Goal: Information Seeking & Learning: Learn about a topic

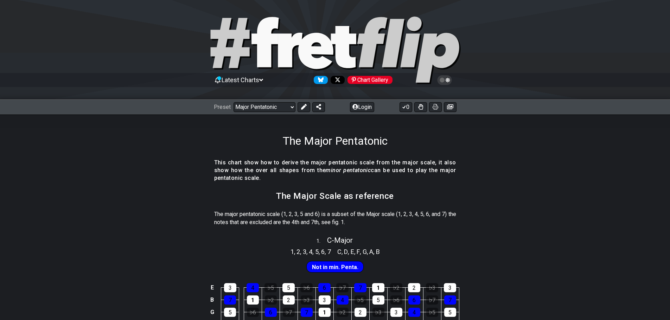
scroll to position [141, 0]
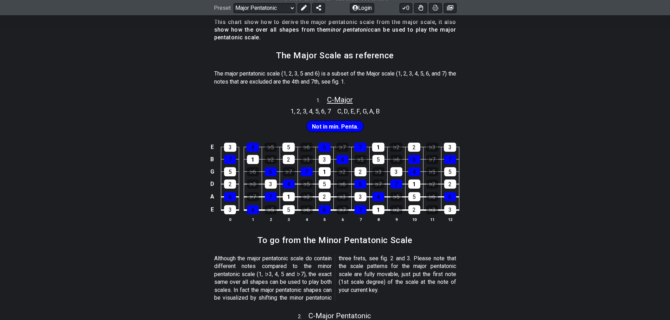
click at [341, 97] on span "C - Major" at bounding box center [340, 100] width 26 height 8
select select "C"
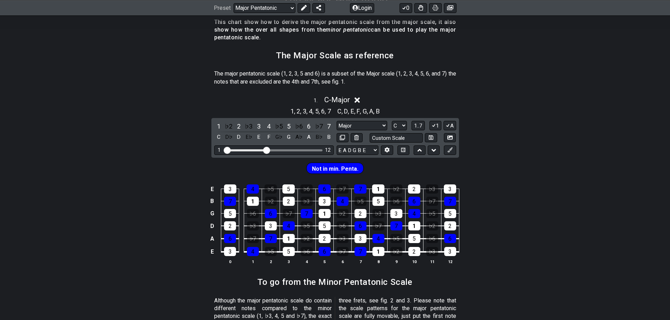
click at [346, 111] on span "D" at bounding box center [346, 111] width 4 height 9
click at [319, 111] on span "," at bounding box center [319, 111] width 3 height 9
click at [357, 98] on icon at bounding box center [356, 100] width 5 height 5
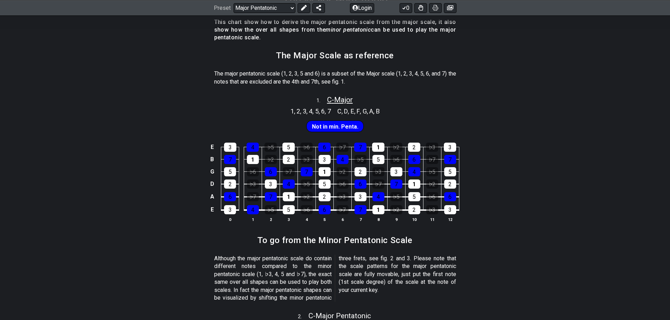
click at [344, 98] on span "C - Major" at bounding box center [340, 100] width 26 height 8
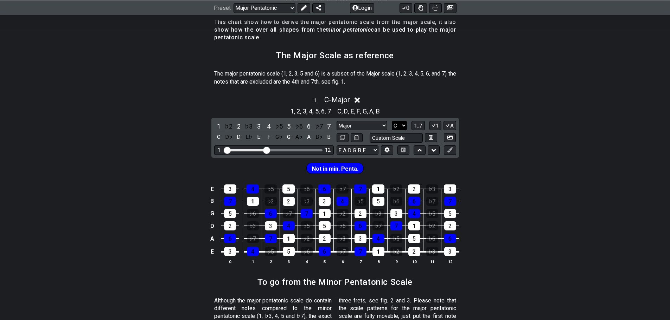
click at [402, 124] on select "A♭ A A♯ B♭ B C C♯ D♭ D D♯ E♭ E F F♯ G♭ G G♯" at bounding box center [399, 125] width 15 height 9
select select "A"
click at [392, 121] on select "A♭ A A♯ B♭ B C C♯ D♭ D D♯ E♭ E F F♯ G♭ G G♯" at bounding box center [399, 125] width 15 height 9
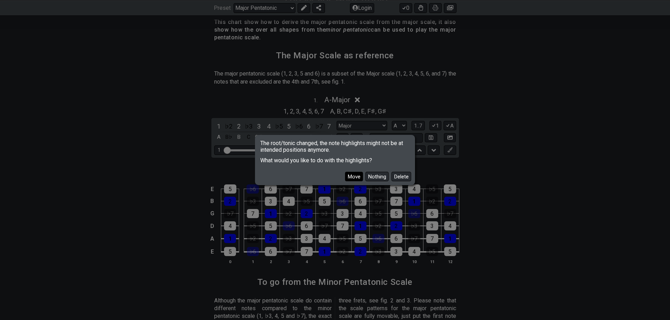
click at [352, 178] on button "Move" at bounding box center [354, 176] width 18 height 9
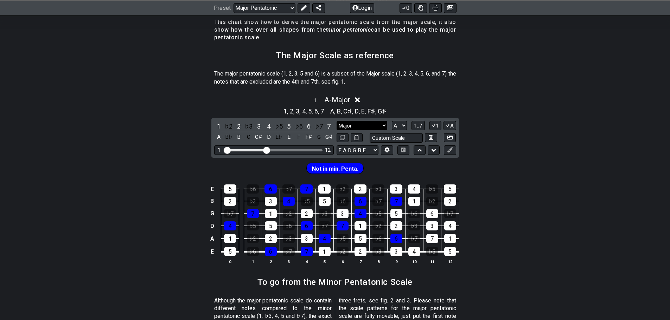
click at [370, 127] on select "Major Major Minor Pentatonic Major Pentatonic Minor Blues Major Blues Major / […" at bounding box center [361, 125] width 51 height 9
click at [336, 121] on select "Major Major Minor Pentatonic Major Pentatonic Minor Blues Major Blues Major / […" at bounding box center [361, 125] width 51 height 9
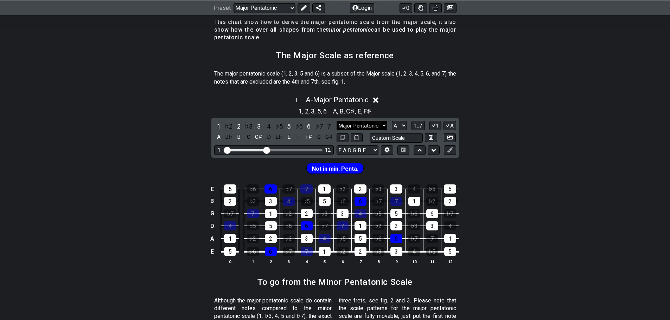
click at [364, 127] on select "Major Major Minor Pentatonic Major Pentatonic Minor Blues Major Blues Major / […" at bounding box center [361, 125] width 51 height 9
select select "Minor Pentatonic"
click at [336, 121] on select "Major Major Minor Pentatonic Major Pentatonic Minor Blues Major Blues Major / […" at bounding box center [361, 125] width 51 height 9
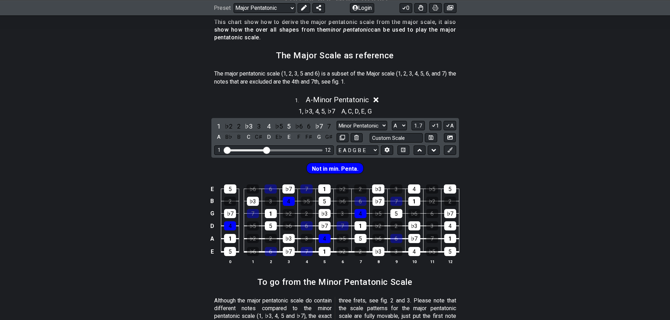
click at [351, 95] on div "A - Minor Pentatonic" at bounding box center [336, 97] width 63 height 12
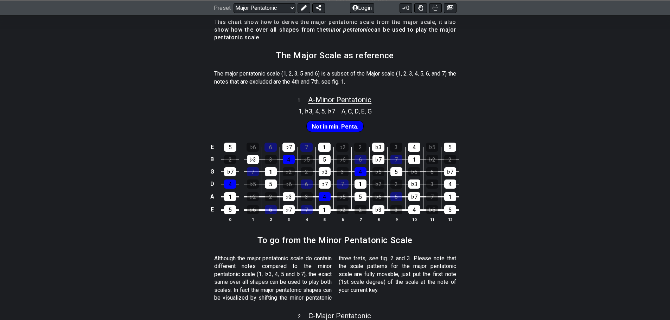
click at [351, 99] on span "A - Minor Pentatonic" at bounding box center [339, 100] width 63 height 8
select select "Minor Pentatonic"
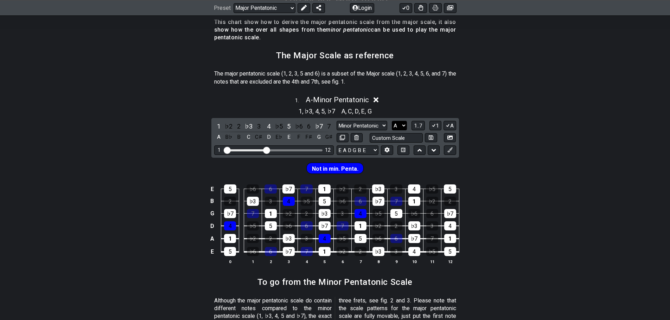
click at [393, 127] on select "A♭ A A♯ B♭ B C C♯ D♭ D D♯ E♭ E F F♯ G♭ G G♯" at bounding box center [399, 125] width 15 height 9
select select "C"
click at [392, 121] on select "A♭ A A♯ B♭ B C C♯ D♭ D D♯ E♭ E F F♯ G♭ G G♯" at bounding box center [399, 125] width 15 height 9
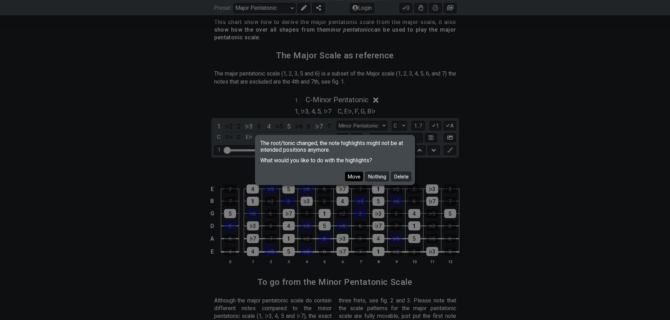
click at [354, 178] on button "Move" at bounding box center [354, 176] width 18 height 9
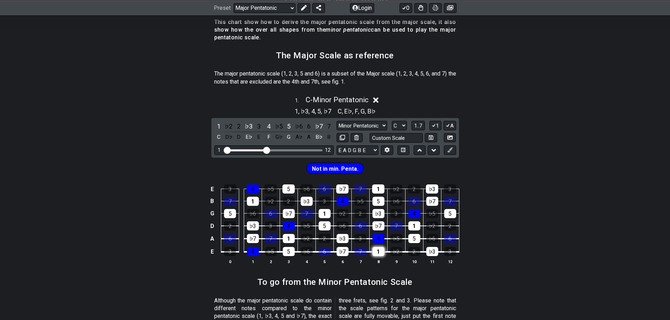
click at [381, 253] on div "1" at bounding box center [378, 251] width 12 height 9
click at [515, 195] on div "E 3 4 ♭5 5 ♭6 6 ♭7 7 1 ♭2 2 ♭3 3 B 7 1 ♭2 2 ♭3 3 4 ♭5 5 ♭6 6 ♭7 7 G 5 ♭6 6 ♭7 7…" at bounding box center [335, 224] width 670 height 99
